Goal: Task Accomplishment & Management: Use online tool/utility

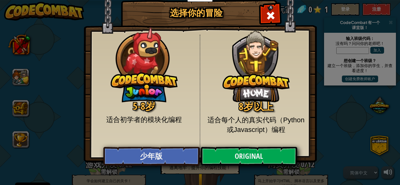
select select "zh-HANS"
click at [243, 92] on img at bounding box center [255, 61] width 67 height 82
click at [247, 83] on img at bounding box center [255, 61] width 67 height 82
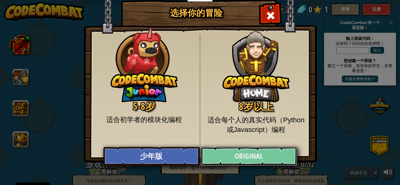
click at [225, 153] on link "Original" at bounding box center [249, 156] width 96 height 19
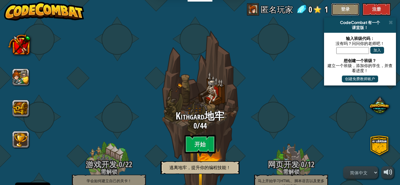
click at [346, 7] on button "登录" at bounding box center [345, 9] width 28 height 12
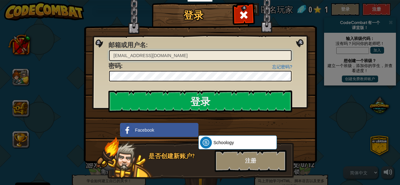
type input "[EMAIL_ADDRESS][DOMAIN_NAME]"
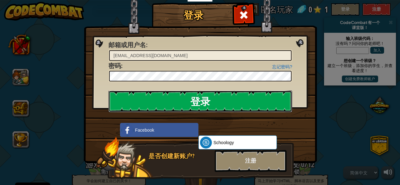
click at [189, 98] on input "登录" at bounding box center [200, 102] width 184 height 22
